Goal: Task Accomplishment & Management: Manage account settings

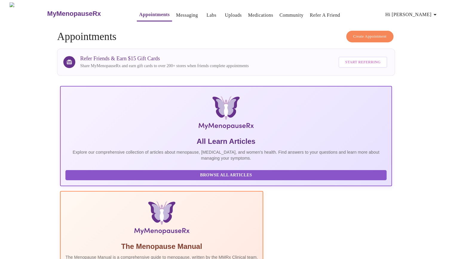
click at [176, 11] on link "Messaging" at bounding box center [187, 15] width 22 height 8
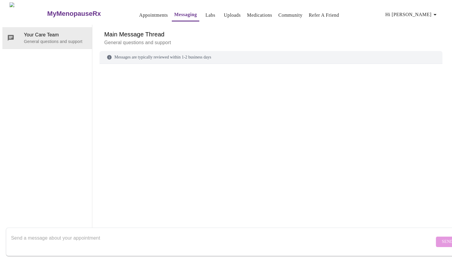
click at [205, 12] on link "Labs" at bounding box center [210, 15] width 10 height 8
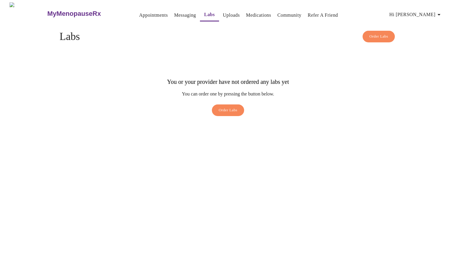
click at [435, 13] on span "Hi [PERSON_NAME]" at bounding box center [416, 14] width 53 height 8
click at [435, 24] on li "Billing" at bounding box center [432, 23] width 27 height 11
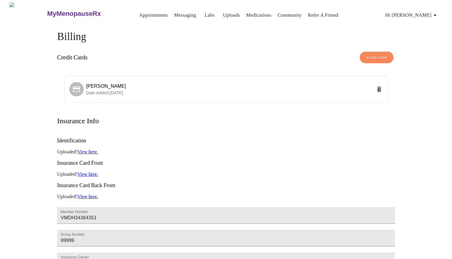
click at [433, 13] on icon "button" at bounding box center [434, 15] width 7 height 7
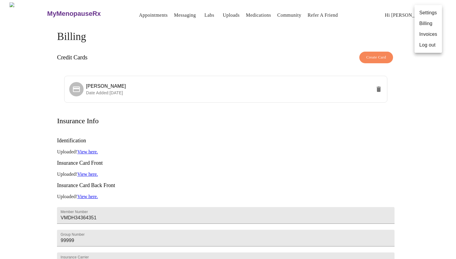
click at [435, 34] on li "Invoices" at bounding box center [428, 34] width 27 height 11
